Goal: Task Accomplishment & Management: Manage account settings

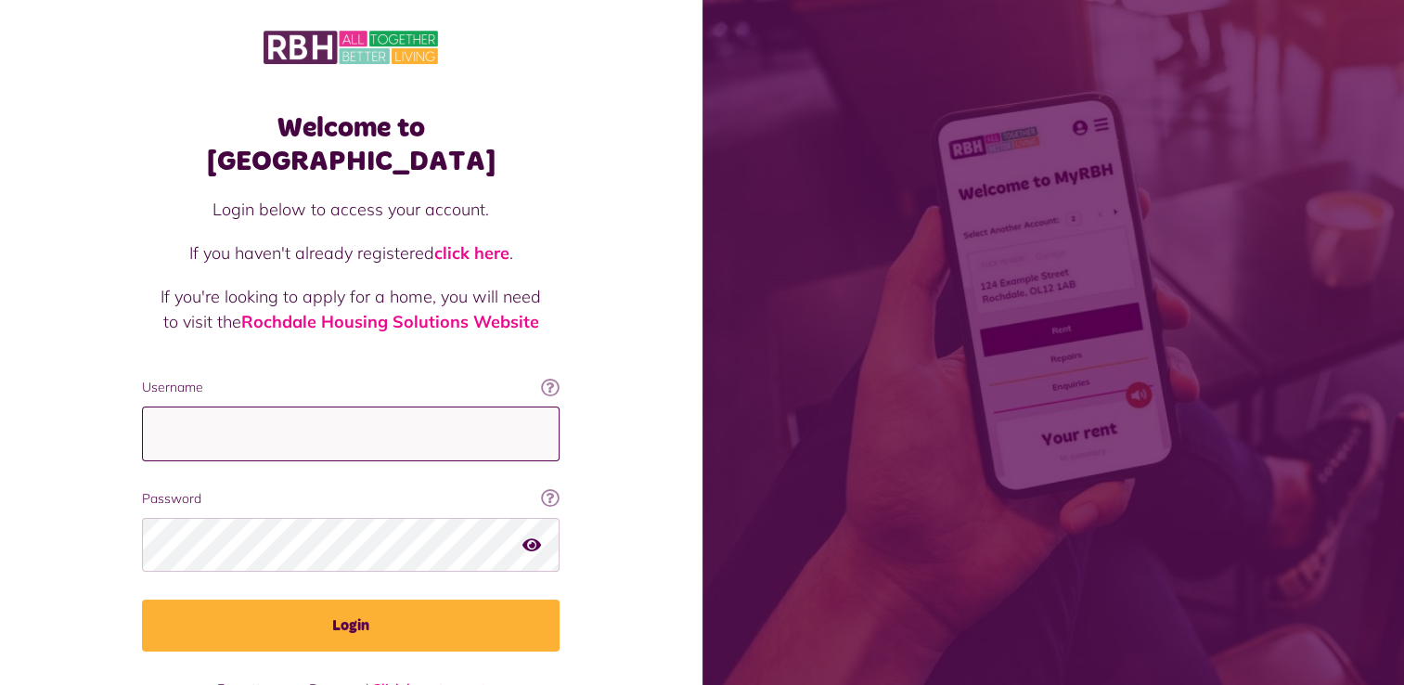
click at [282, 407] on input "Username" at bounding box center [351, 434] width 418 height 55
type input "**********"
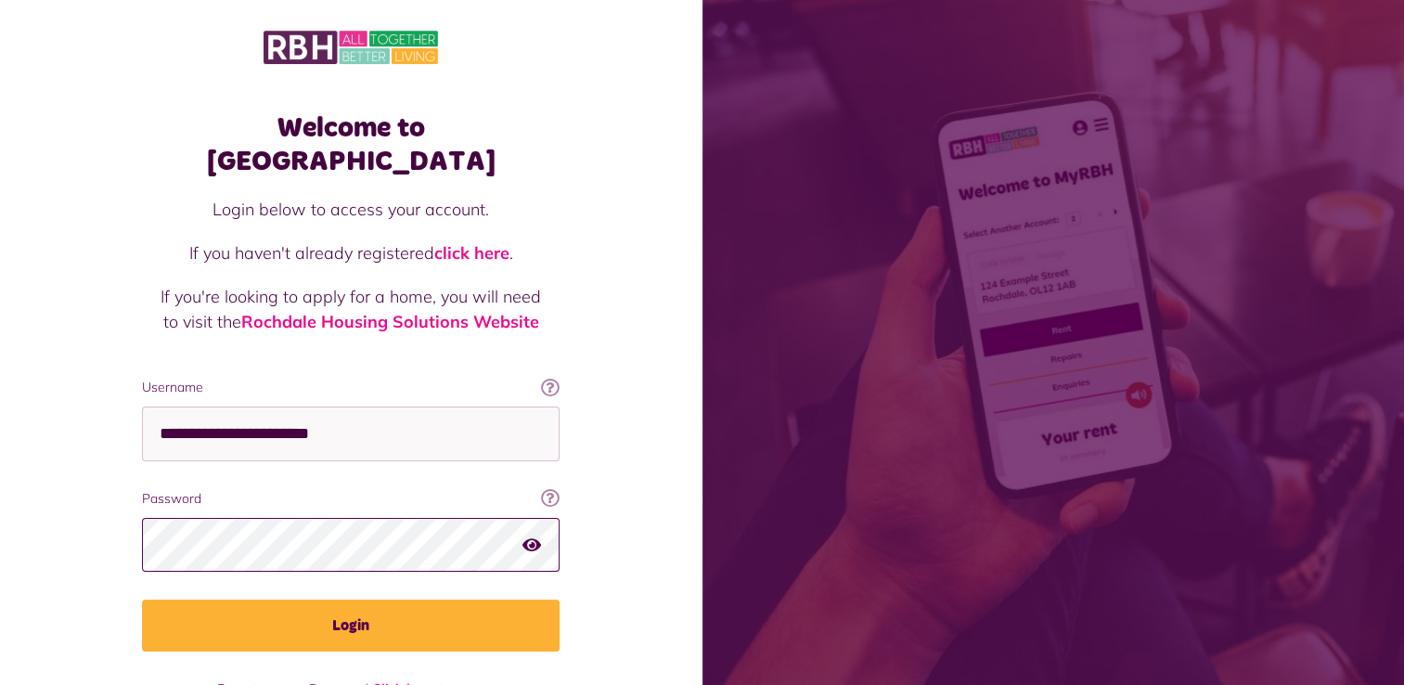
click at [142, 600] on button "Login" at bounding box center [351, 626] width 418 height 52
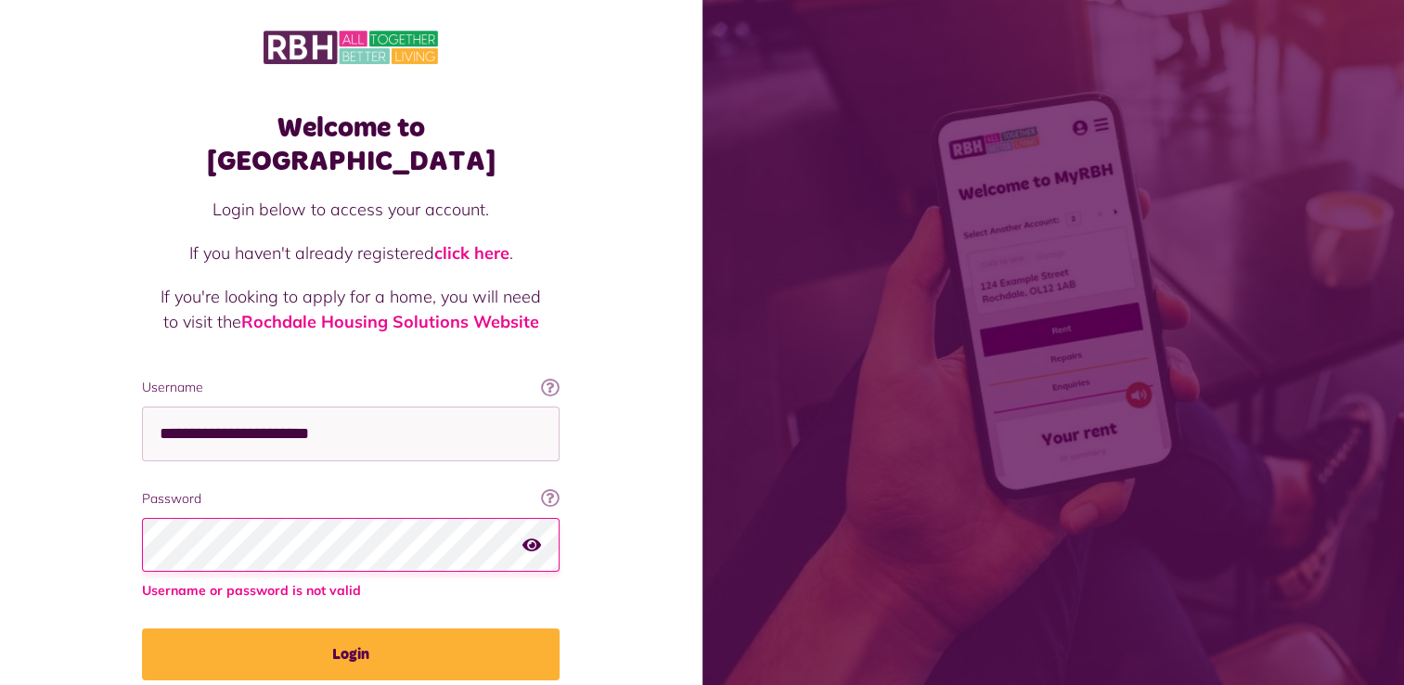
click at [142, 628] on button "Login" at bounding box center [351, 654] width 418 height 52
